Goal: Information Seeking & Learning: Learn about a topic

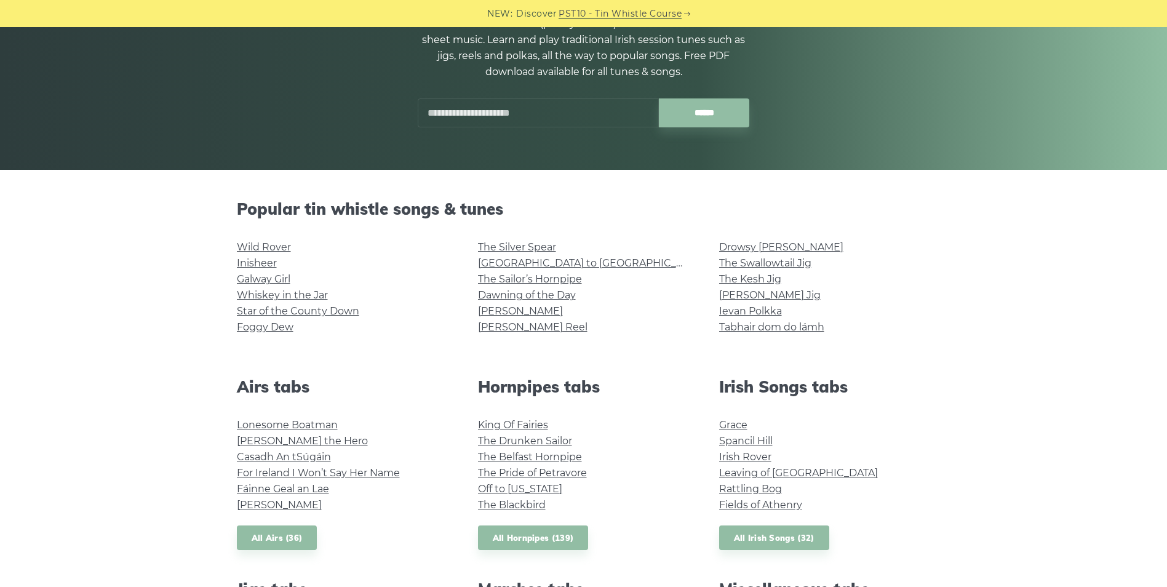
scroll to position [246, 0]
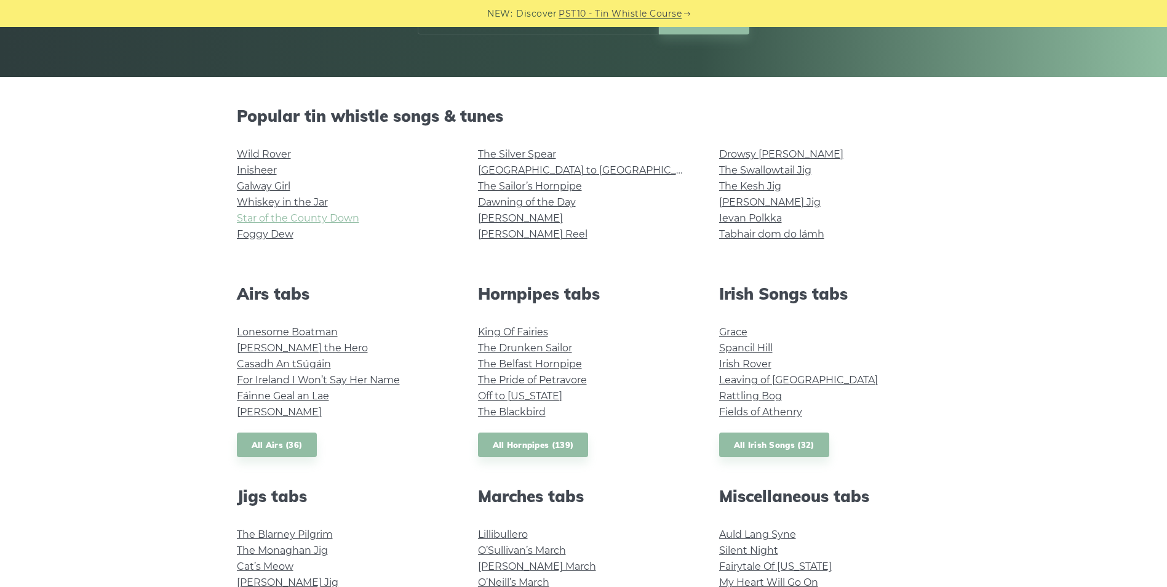
click at [316, 218] on link "Star of the County Down" at bounding box center [298, 218] width 122 height 12
click at [506, 349] on link "The Drunken Sailor" at bounding box center [525, 348] width 94 height 12
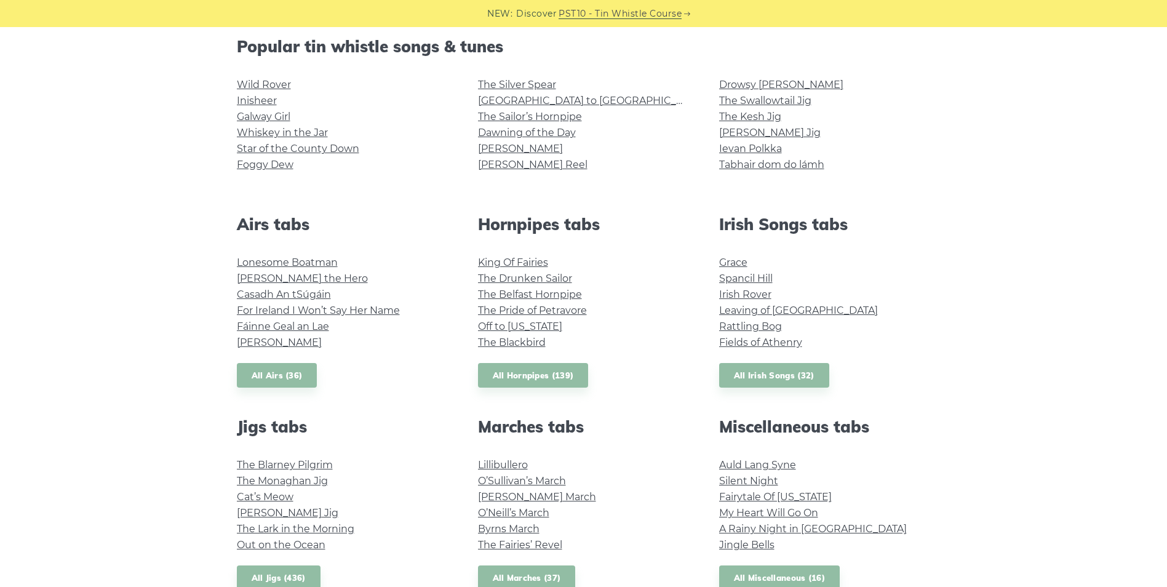
scroll to position [308, 0]
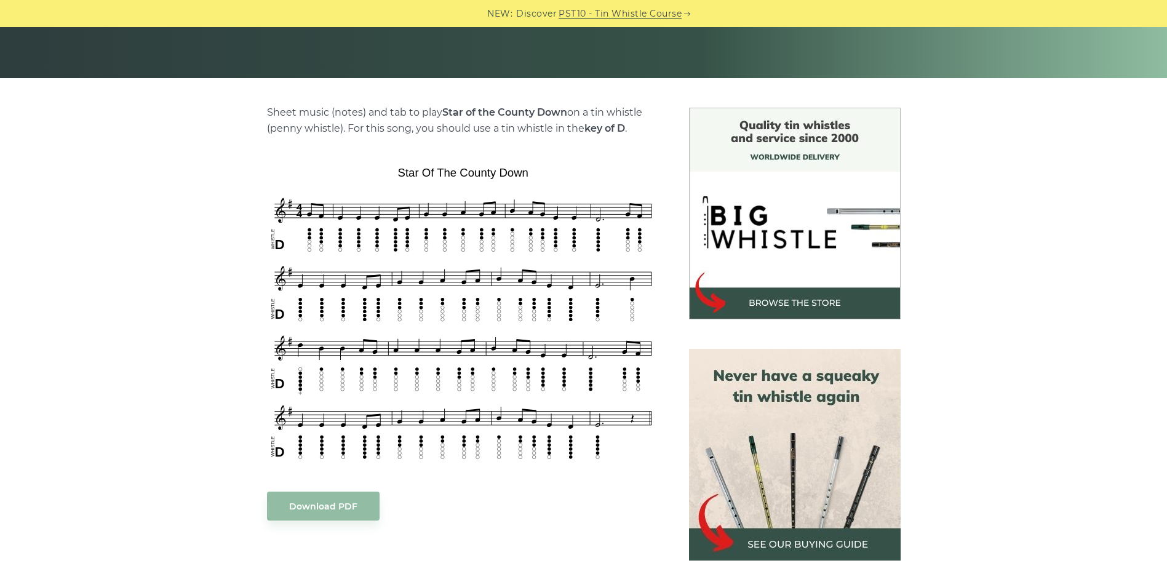
scroll to position [246, 0]
